Goal: Entertainment & Leisure: Browse casually

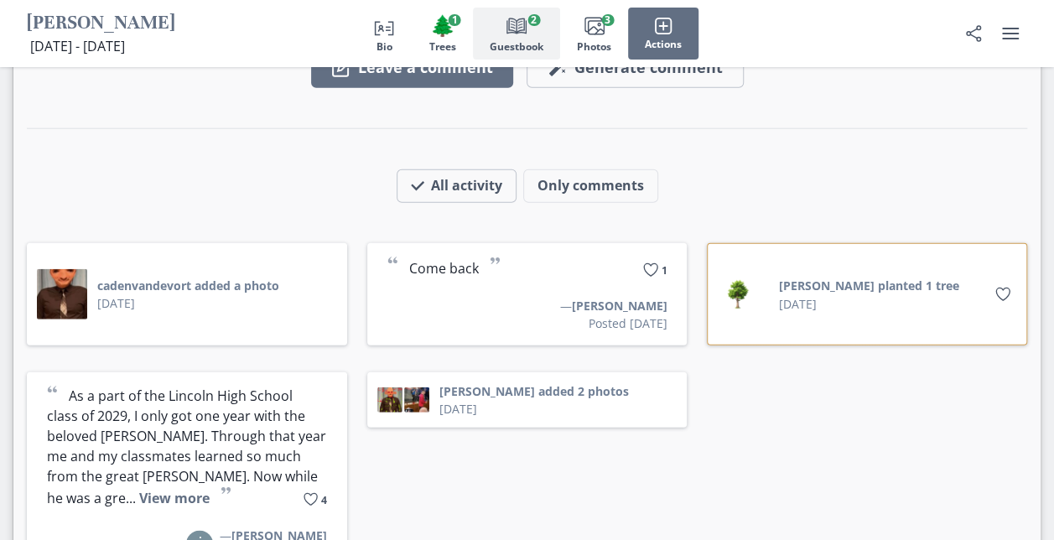
scroll to position [1967, 0]
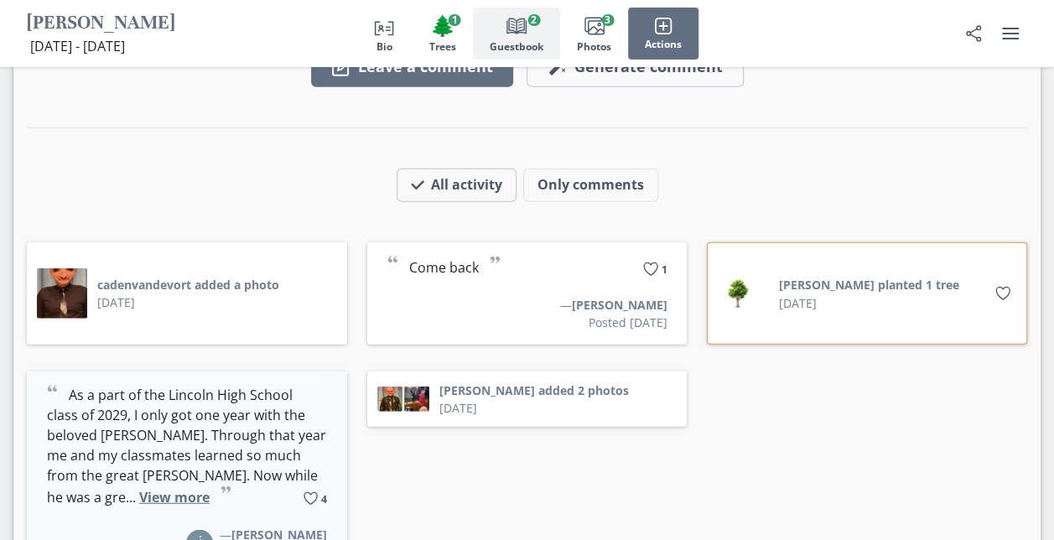
click at [139, 488] on button "View more" at bounding box center [174, 497] width 70 height 18
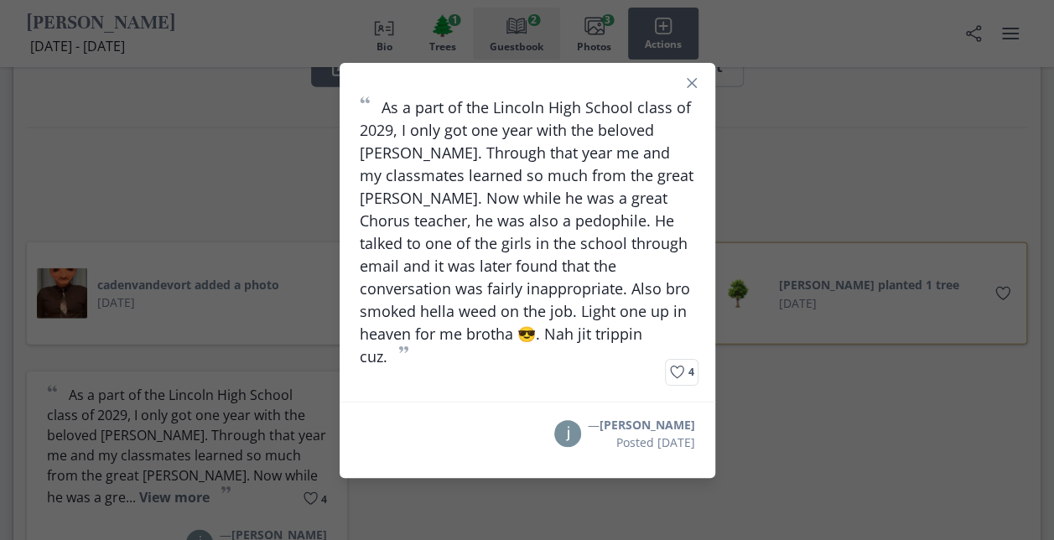
click at [1022, 127] on div "“ As a part of the Lincoln High School class of 2029, I only got one year with …" at bounding box center [527, 270] width 1054 height 540
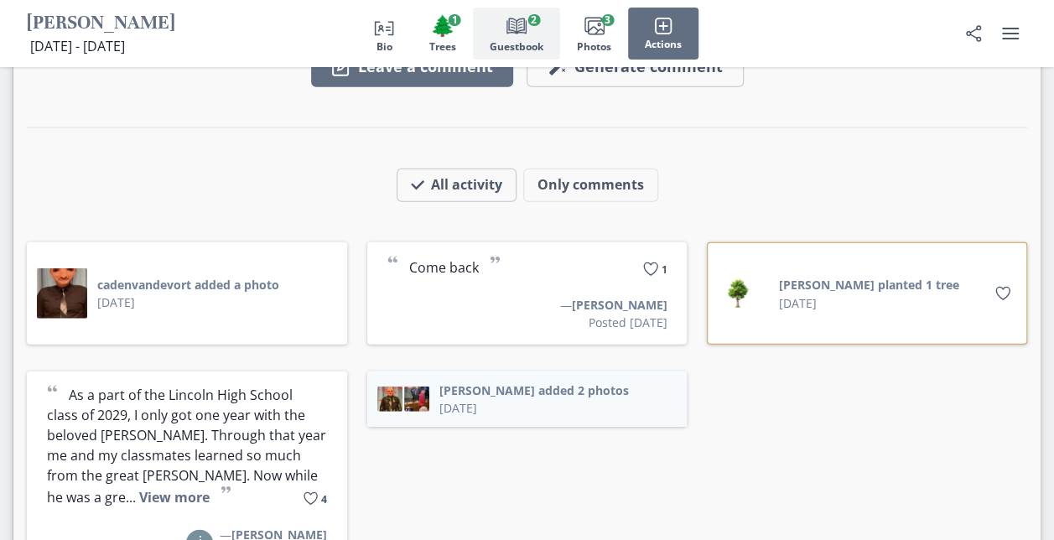
click at [579, 382] on button "[PERSON_NAME] added 2 photos" at bounding box center [534, 391] width 190 height 18
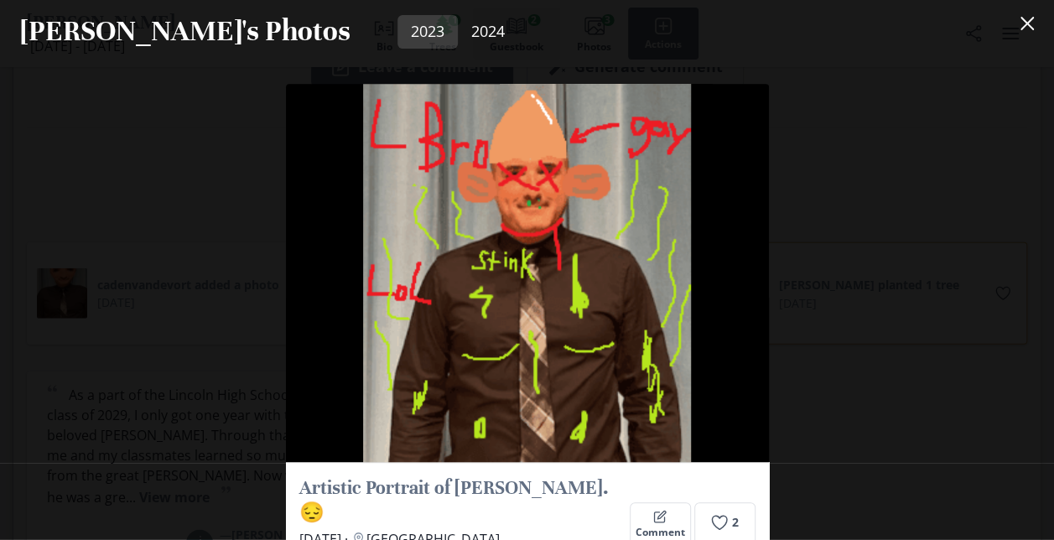
scroll to position [377, 0]
click at [861, 409] on div "Artistic Portrait of [PERSON_NAME]. 😔 [DATE] · Location [GEOGRAPHIC_DATA], [GEO…" at bounding box center [527, 301] width 1054 height 477
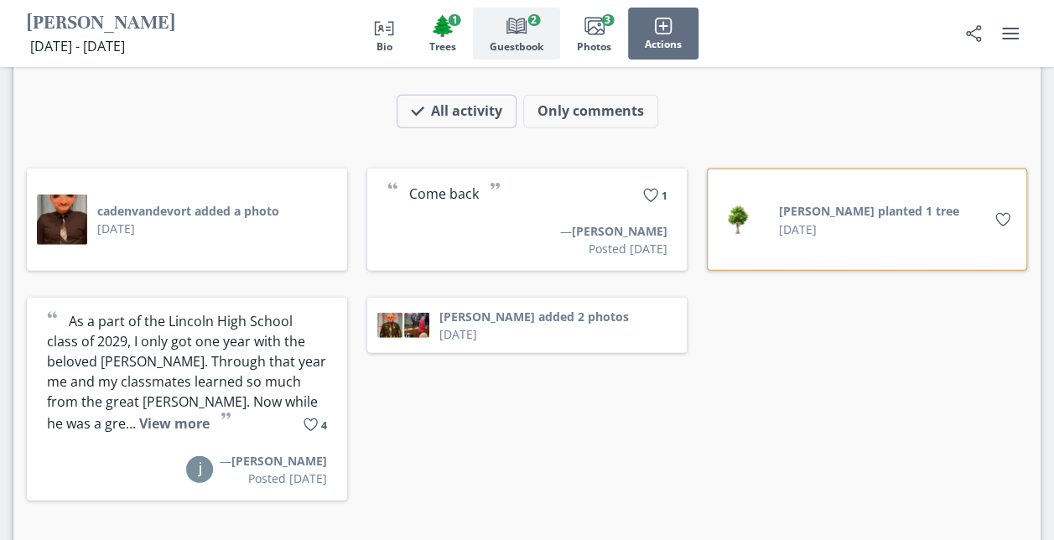
scroll to position [2041, 0]
click at [557, 307] on button "[PERSON_NAME] added 2 photos" at bounding box center [534, 316] width 190 height 18
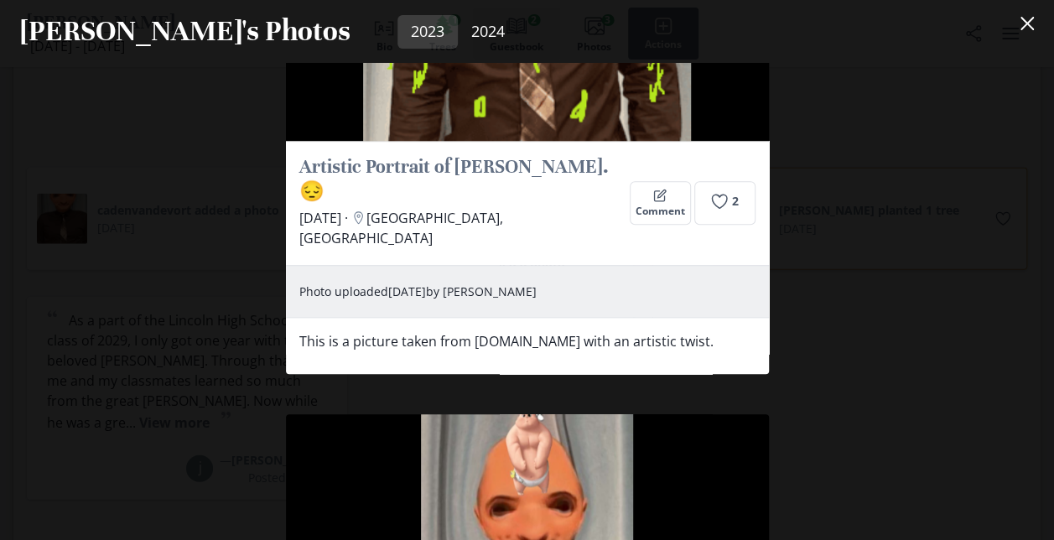
scroll to position [697, 0]
click at [233, 174] on div "Artistic Portrait of [PERSON_NAME]. 😔 [DATE] · Location [GEOGRAPHIC_DATA], [GEO…" at bounding box center [527, 301] width 1054 height 477
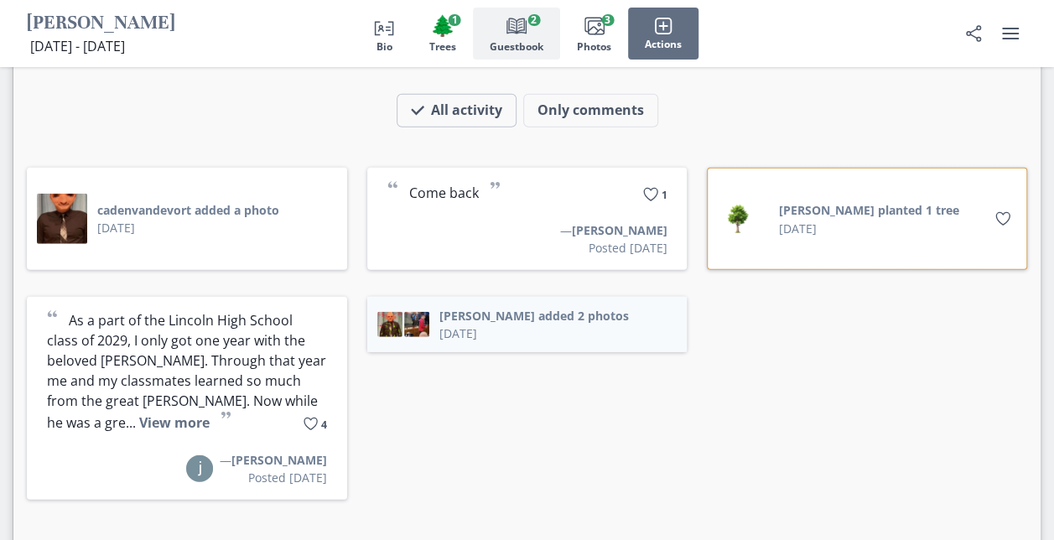
click at [605, 307] on button "[PERSON_NAME] added 2 photos" at bounding box center [534, 316] width 190 height 18
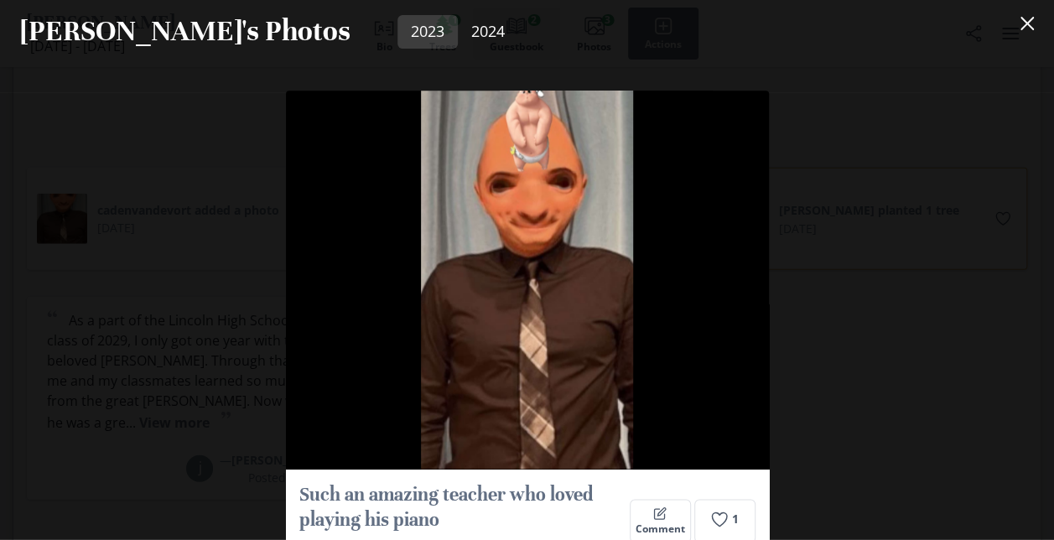
scroll to position [1022, 0]
click at [968, 430] on div "Artistic Portrait of [PERSON_NAME]. 😔 [DATE] · Location [GEOGRAPHIC_DATA], [GEO…" at bounding box center [527, 301] width 1054 height 477
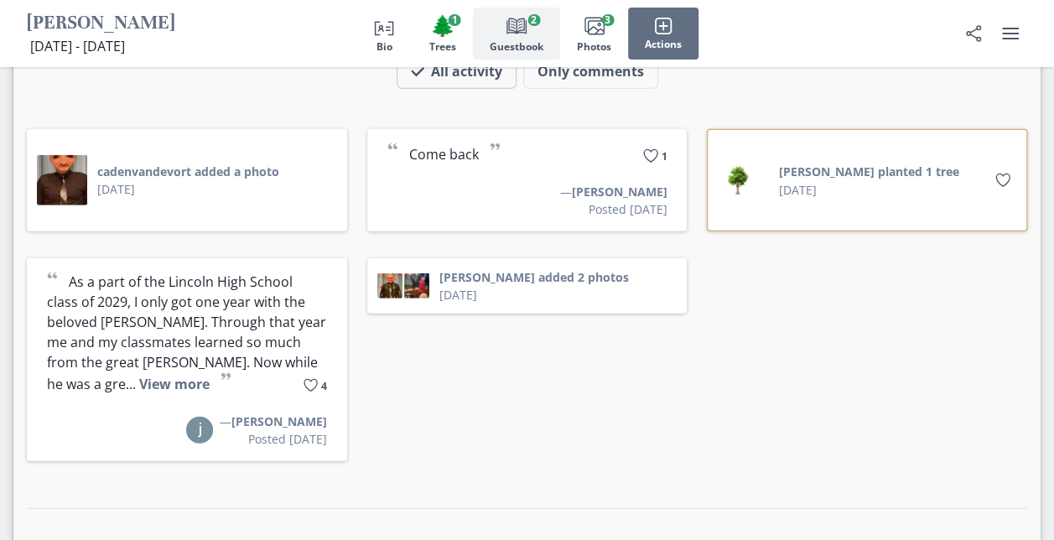
scroll to position [2077, 0]
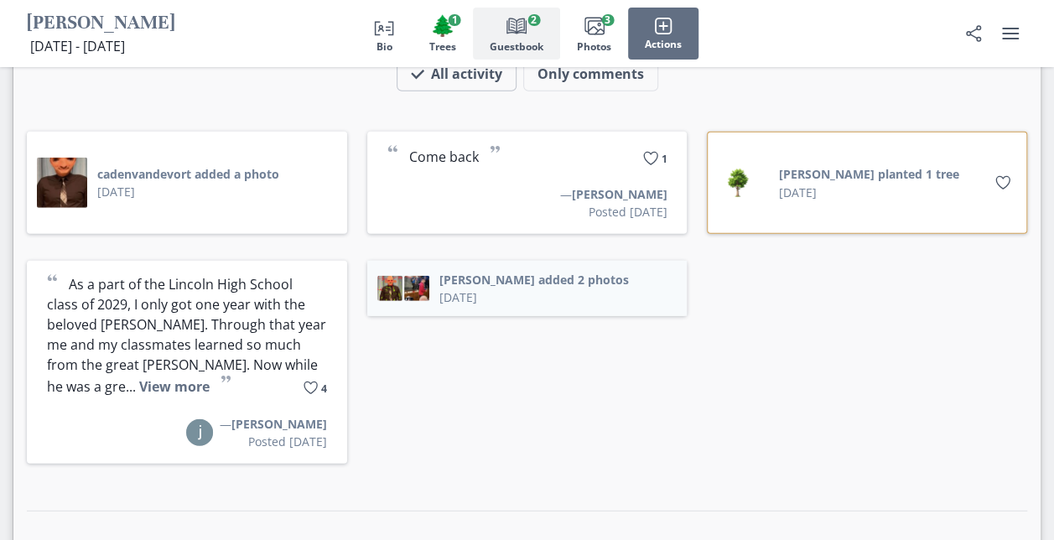
click at [616, 271] on button "[PERSON_NAME] added 2 photos" at bounding box center [534, 280] width 190 height 18
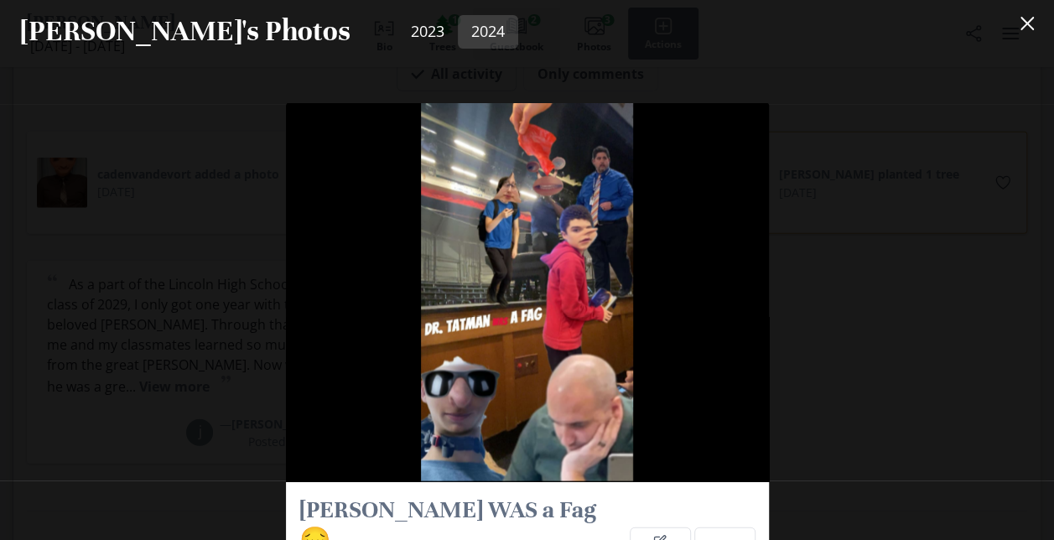
scroll to position [1592, 0]
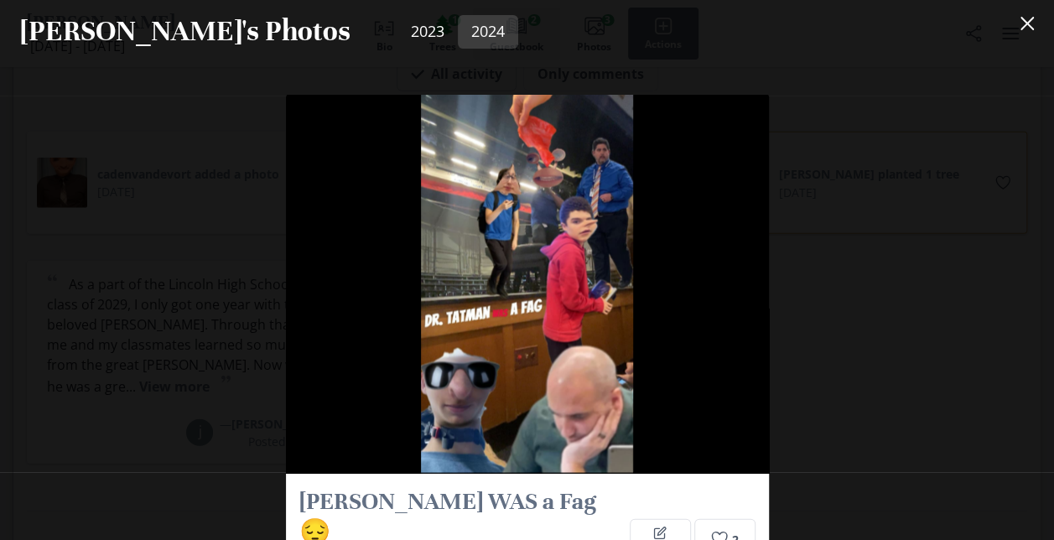
click at [233, 206] on div "Artistic Portrait of [PERSON_NAME]. 😔 [DATE] · Location [GEOGRAPHIC_DATA], [GEO…" at bounding box center [527, 301] width 1054 height 477
